Goal: Check status: Check status

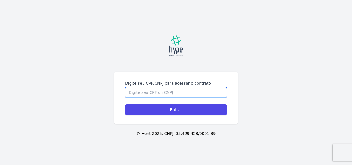
click at [158, 95] on input "Digite seu CPF/CNPJ para acessar o contrato" at bounding box center [176, 92] width 102 height 11
type input "07482219994"
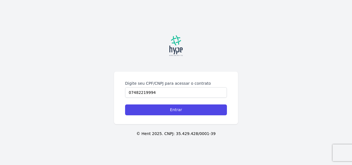
click at [179, 115] on div "Digite seu CPF/CNPJ para acessar o contrato 07482219994 Entrar" at bounding box center [176, 97] width 124 height 52
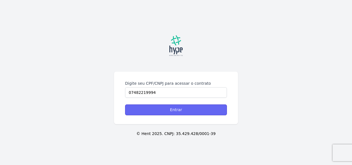
click at [179, 113] on input "Entrar" at bounding box center [176, 109] width 102 height 11
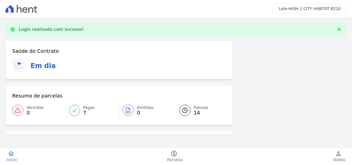
click at [186, 112] on icon at bounding box center [185, 110] width 7 height 7
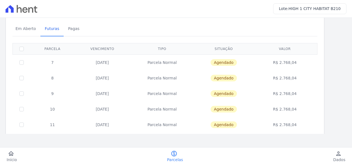
scroll to position [28, 0]
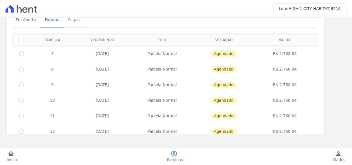
click at [71, 18] on span "Pagas" at bounding box center [74, 19] width 18 height 11
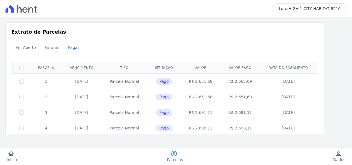
click at [56, 50] on span "Futuras" at bounding box center [52, 47] width 21 height 11
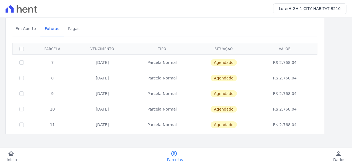
scroll to position [28, 0]
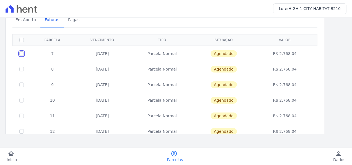
click at [23, 55] on input "checkbox" at bounding box center [21, 53] width 4 height 4
checkbox input "true"
click at [21, 55] on input "checkbox" at bounding box center [21, 53] width 4 height 4
checkbox input "false"
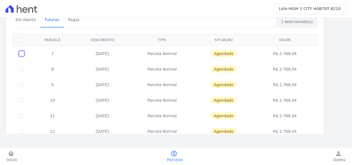
checkbox input "false"
click at [21, 55] on input "checkbox" at bounding box center [21, 53] width 4 height 4
checkbox input "true"
click at [233, 52] on span "Agendado" at bounding box center [224, 53] width 26 height 7
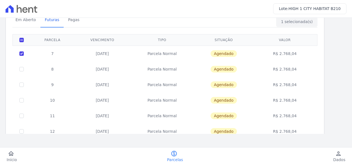
click at [280, 53] on td "R$ 2.768,04" at bounding box center [285, 53] width 63 height 16
click at [23, 53] on input "checkbox" at bounding box center [21, 53] width 4 height 4
checkbox input "false"
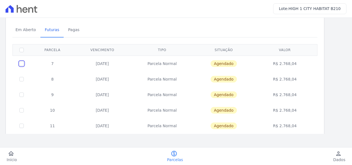
scroll to position [0, 0]
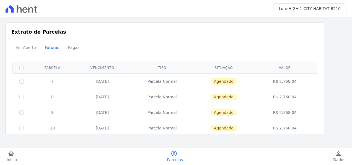
click at [23, 46] on span "Em Aberto" at bounding box center [25, 47] width 27 height 11
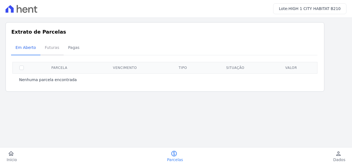
click at [53, 49] on span "Futuras" at bounding box center [52, 47] width 21 height 11
